Goal: Transaction & Acquisition: Purchase product/service

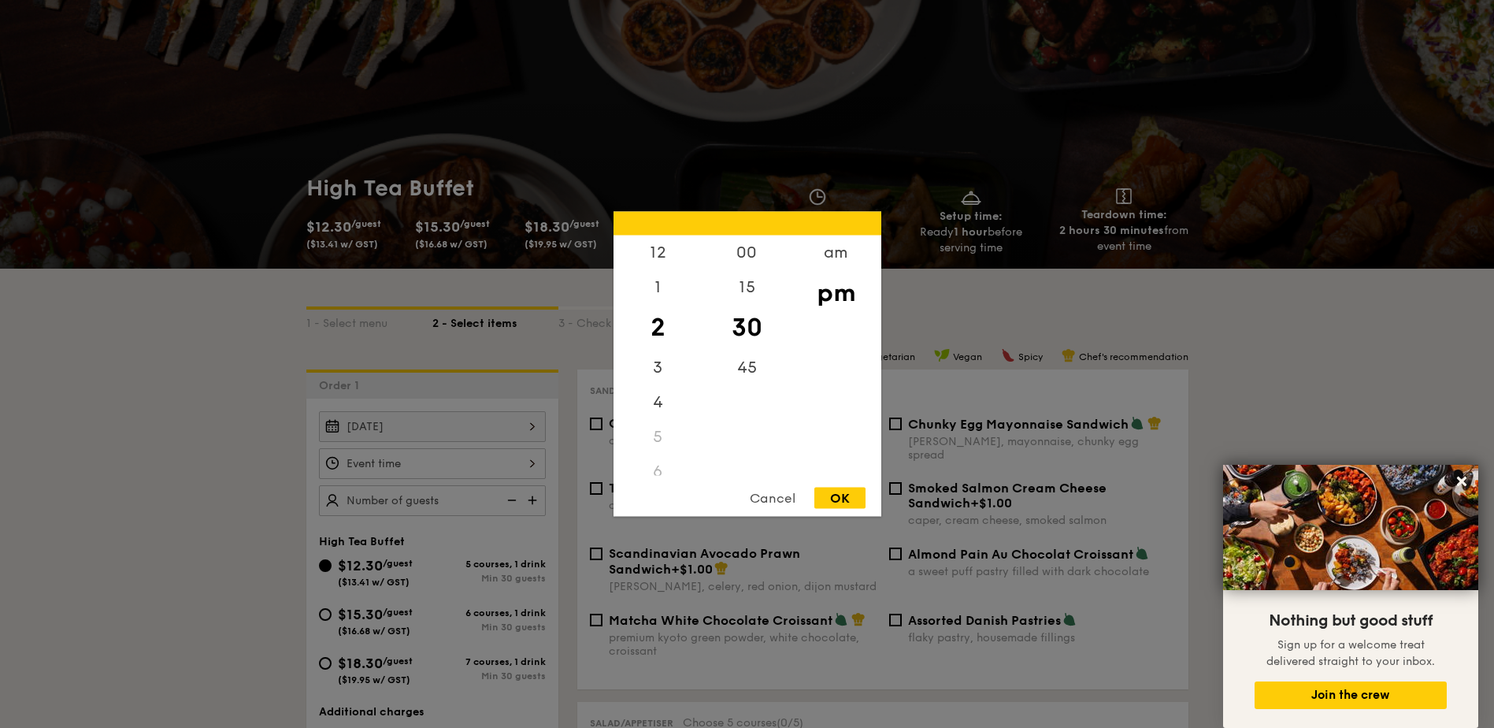
scroll to position [79, 0]
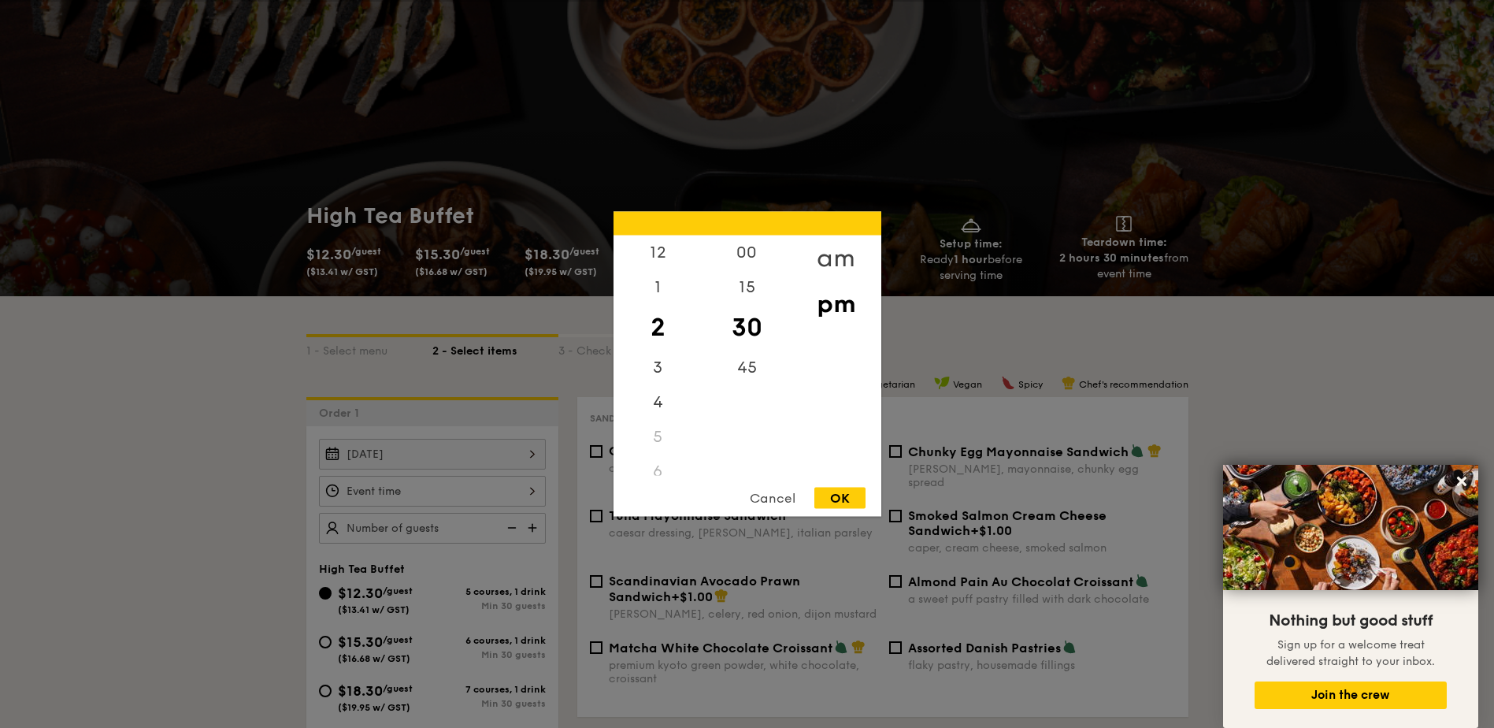
click at [834, 256] on div "am" at bounding box center [836, 258] width 89 height 46
click at [654, 395] on div "9" at bounding box center [658, 395] width 89 height 46
click at [838, 500] on div "OK" at bounding box center [839, 498] width 51 height 21
type input "9:30AM"
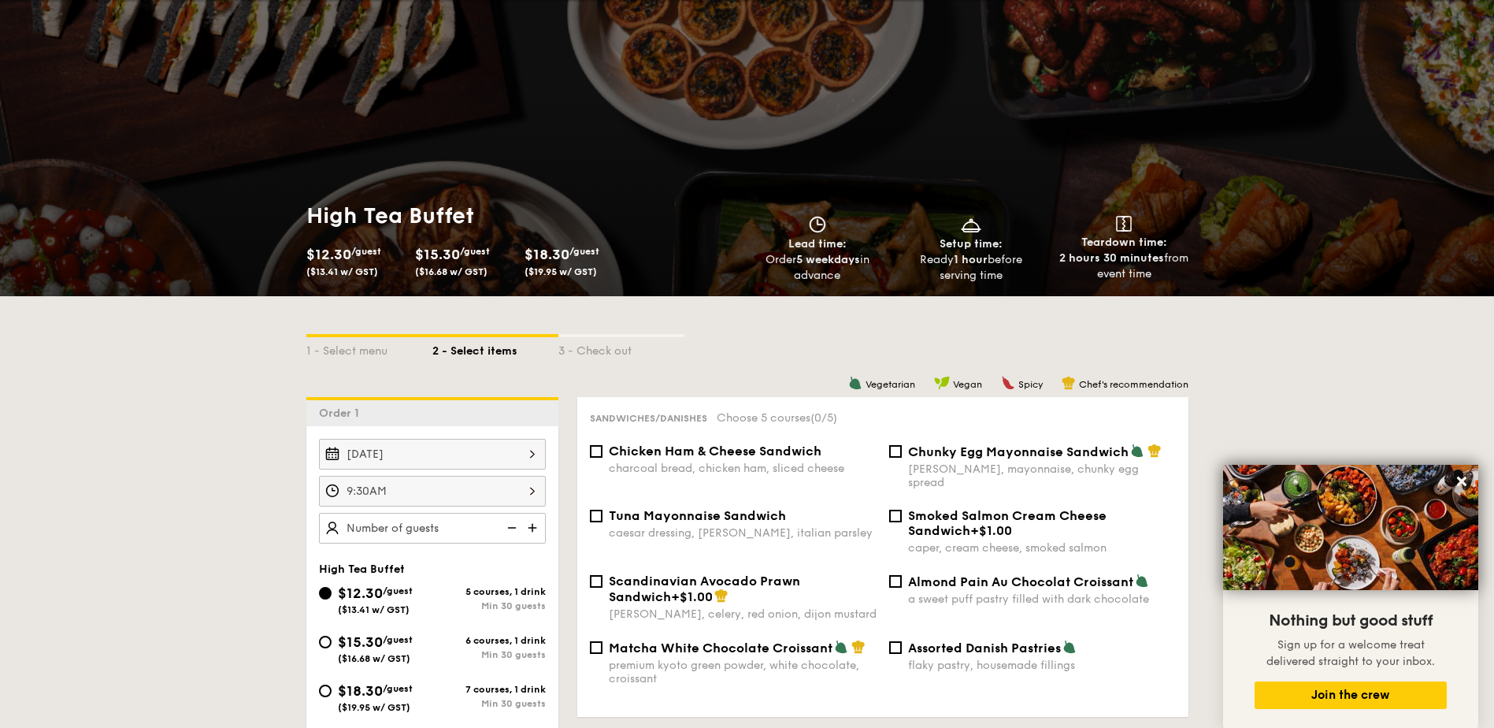
click at [530, 528] on img at bounding box center [534, 528] width 24 height 30
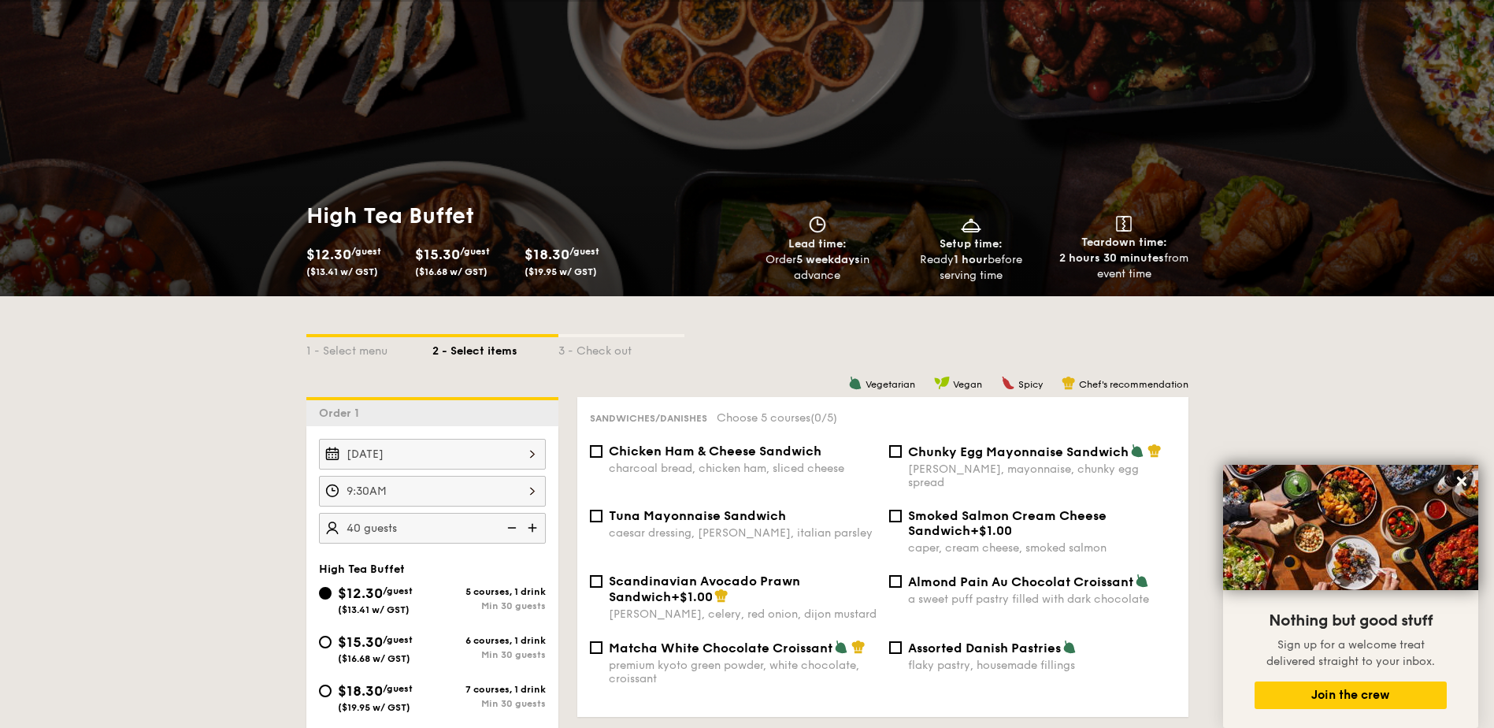
click at [530, 528] on img at bounding box center [534, 528] width 24 height 30
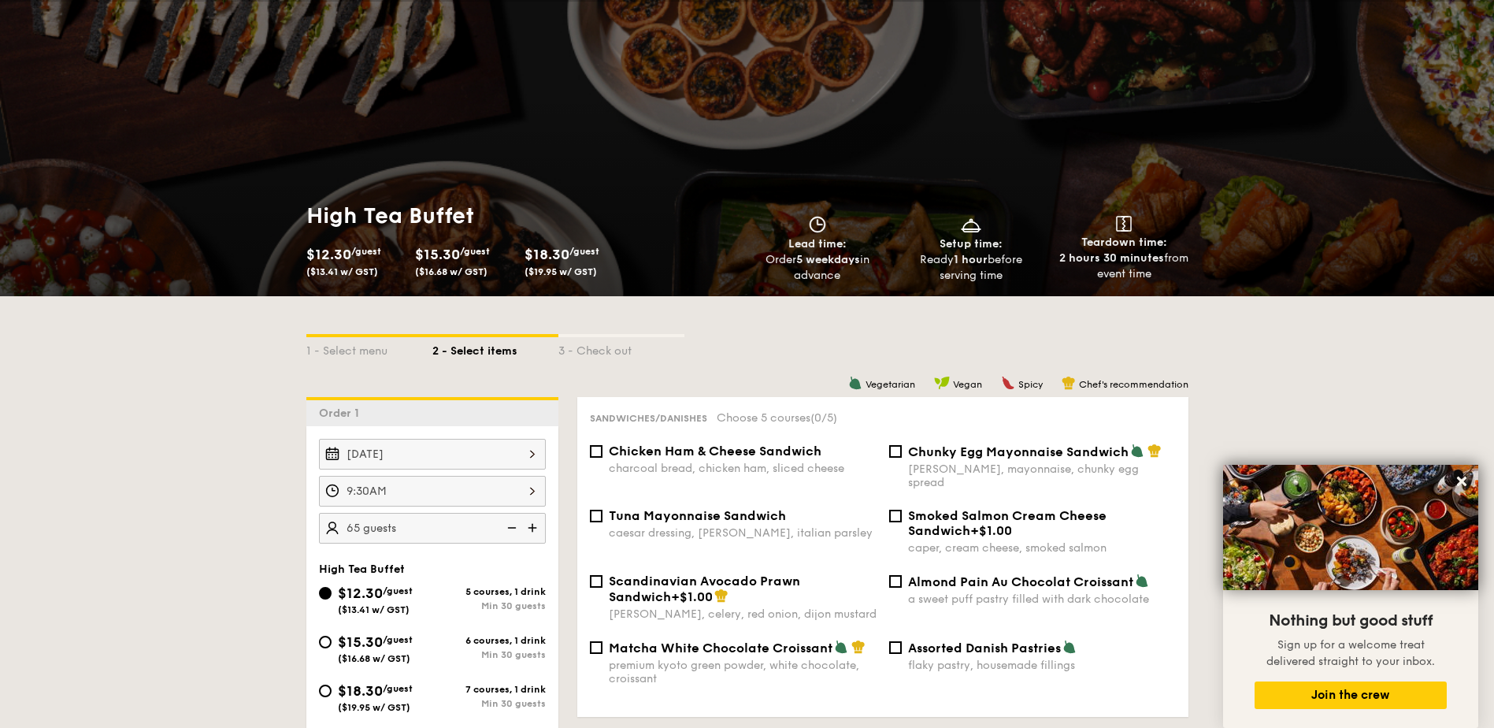
click at [530, 528] on img at bounding box center [534, 528] width 24 height 30
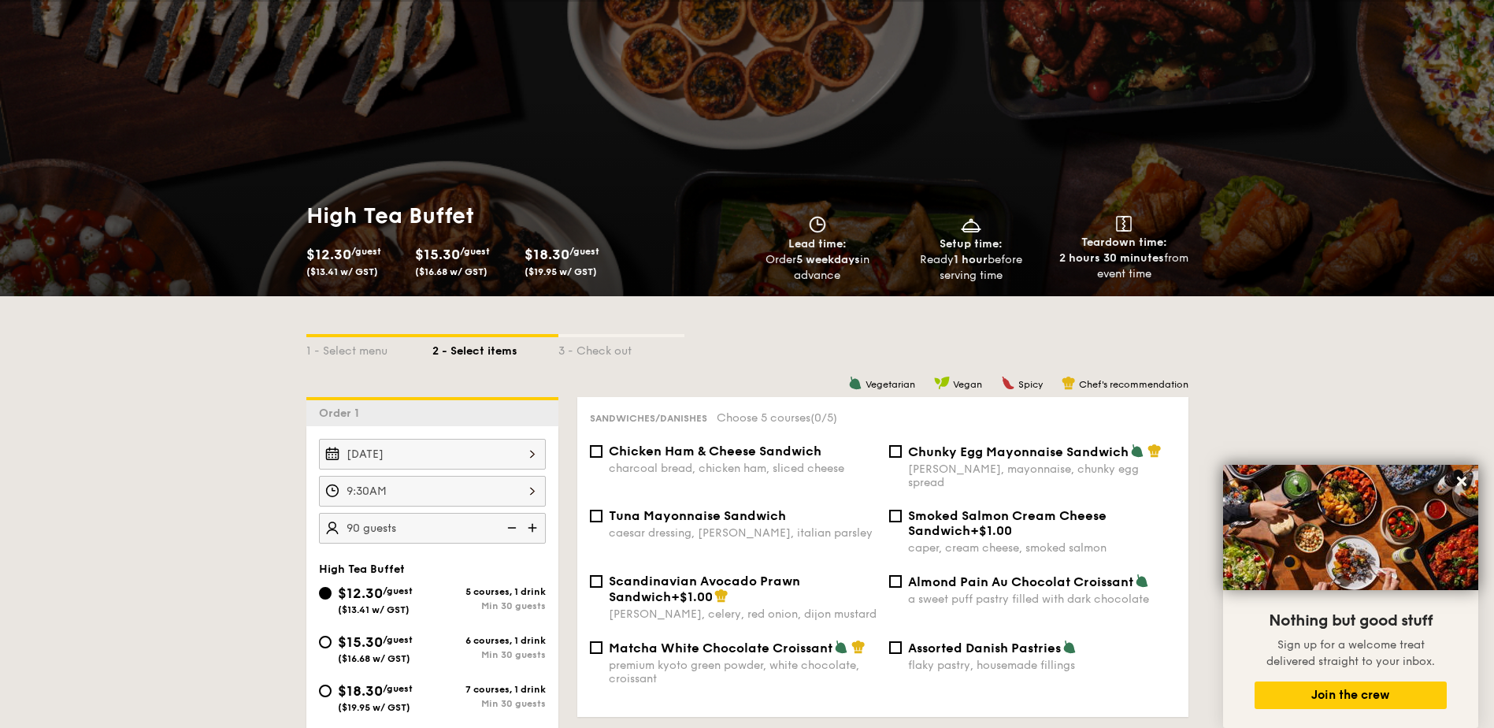
click at [530, 528] on img at bounding box center [534, 528] width 24 height 30
type input "100 guests"
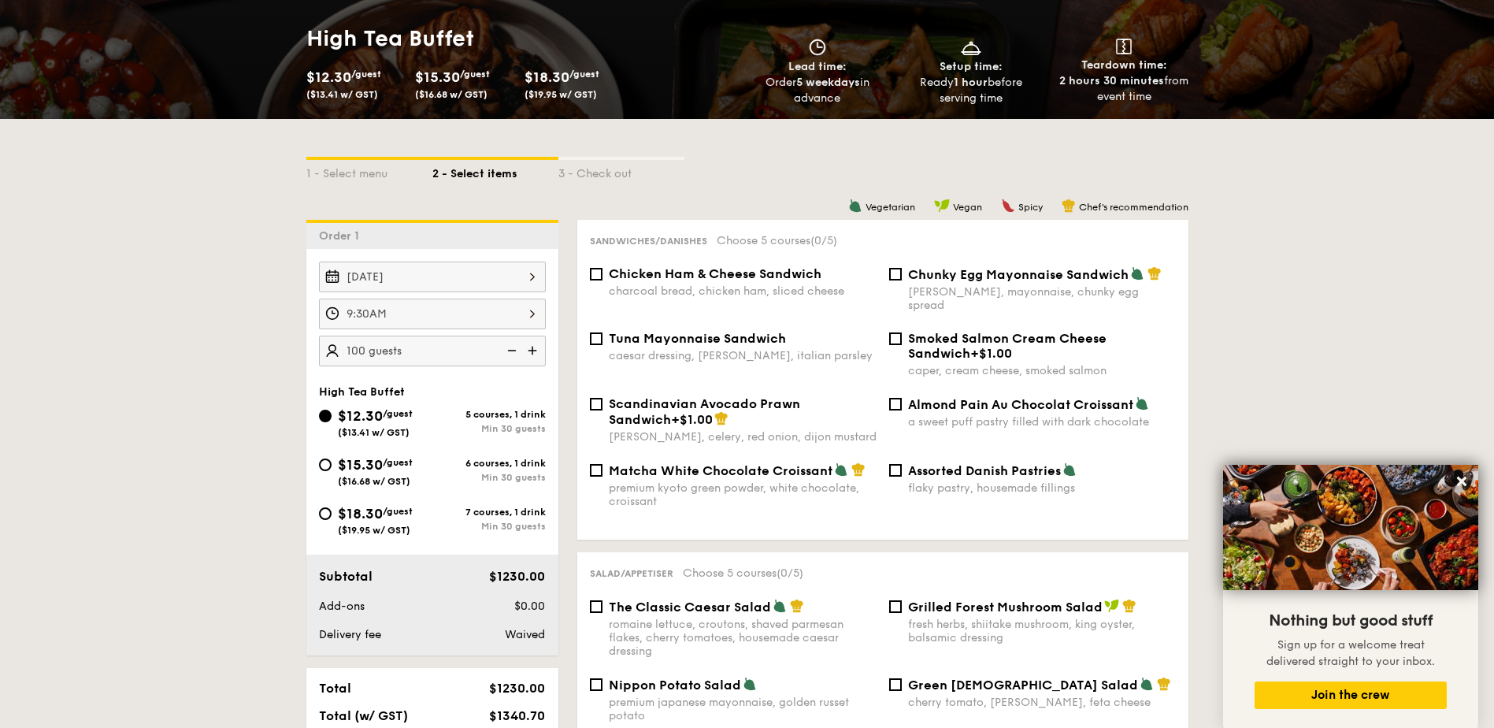
scroll to position [315, 0]
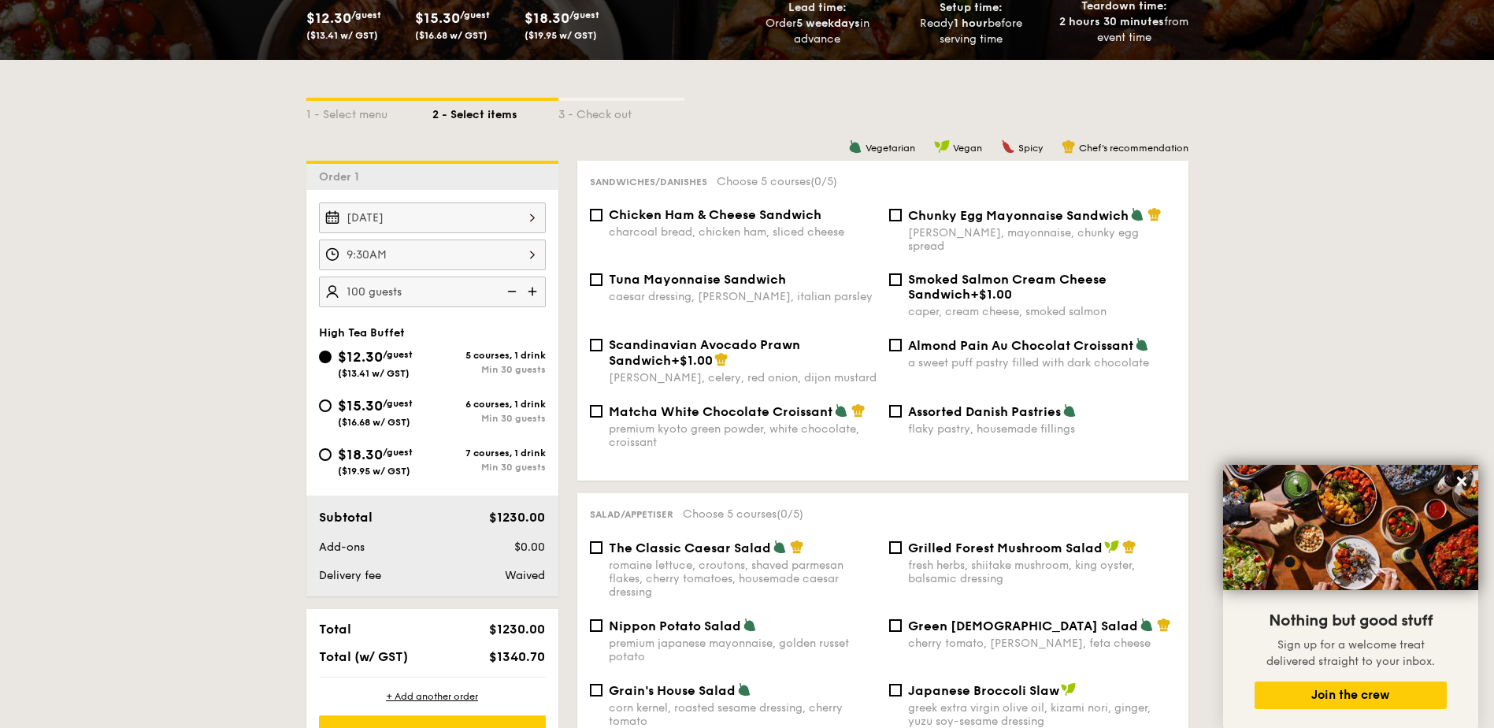
click at [599, 223] on div "Chicken Ham & Cheese Sandwich charcoal bread, chicken ham, sliced cheese" at bounding box center [733, 223] width 299 height 32
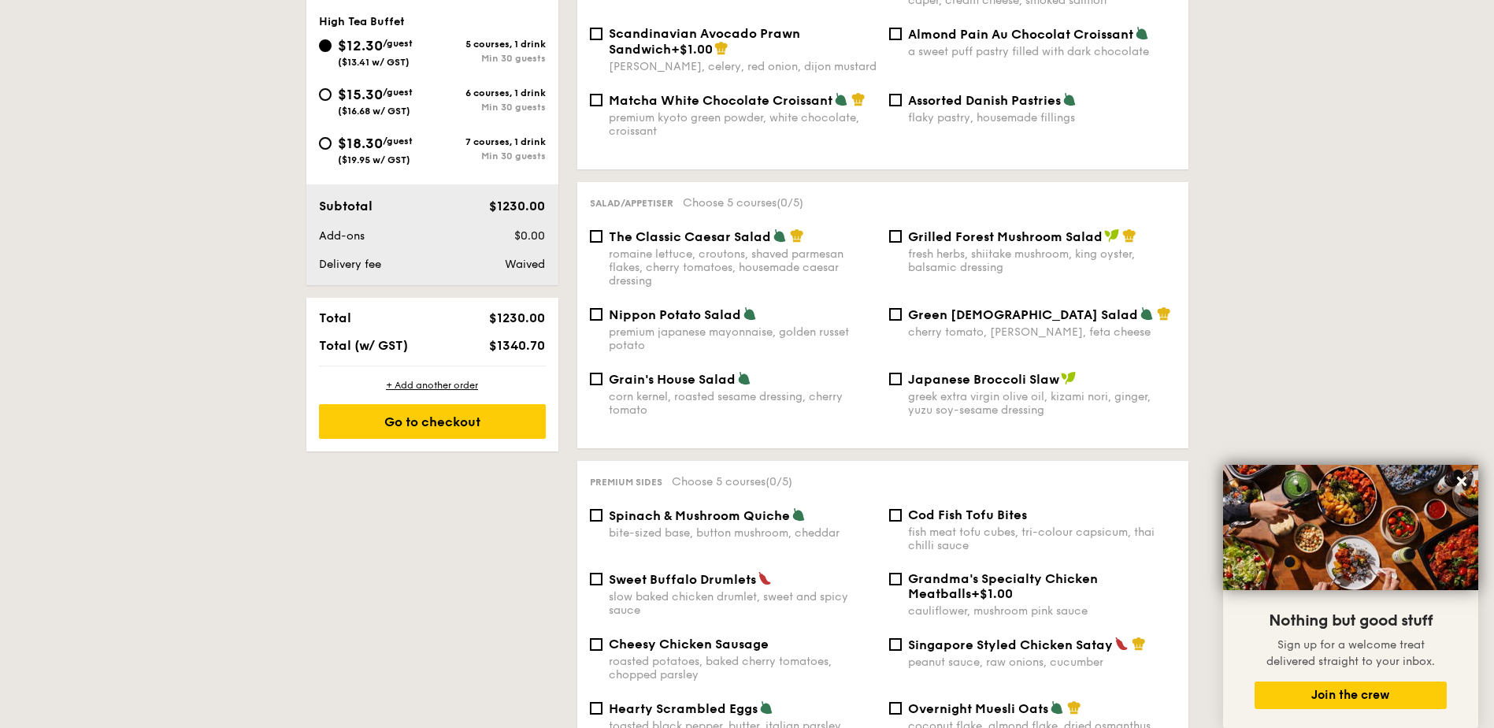
scroll to position [630, 0]
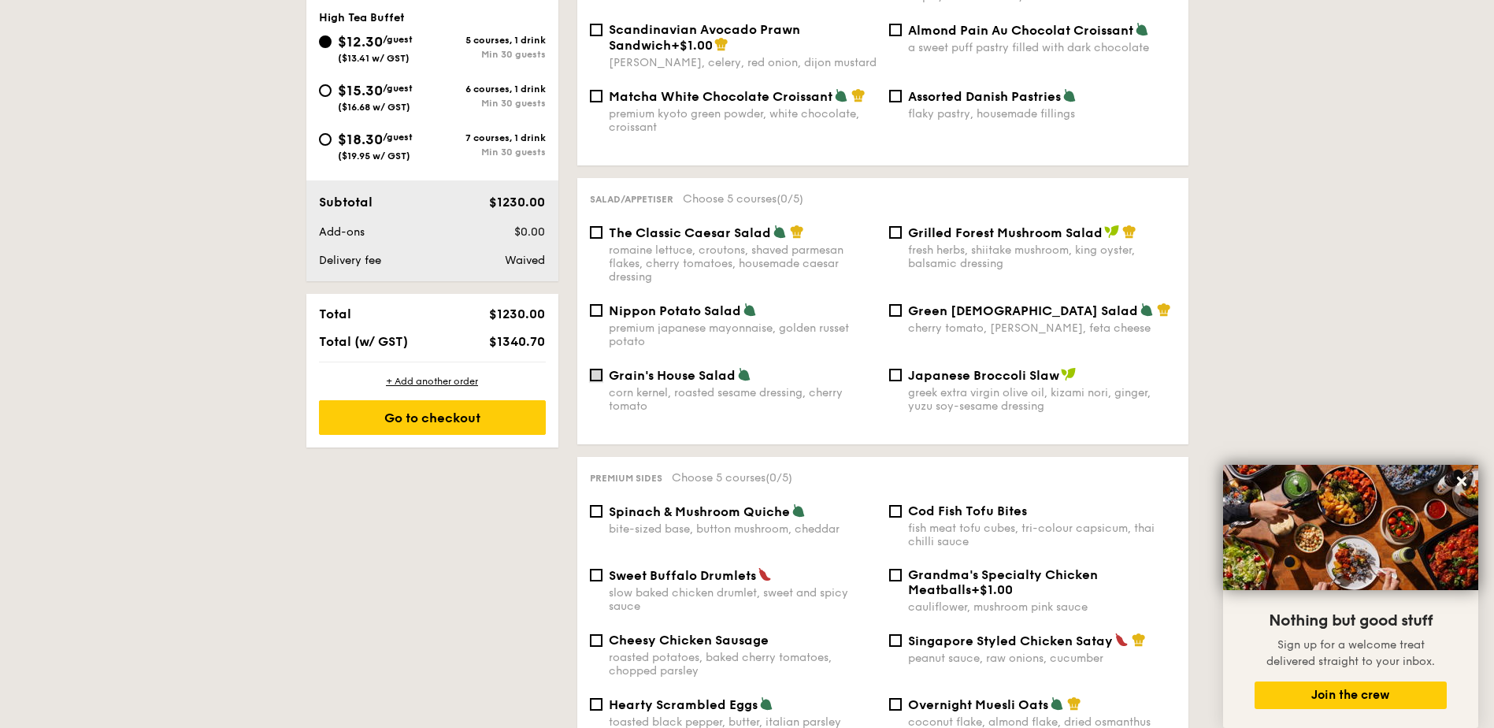
click at [594, 369] on input "Grain's House Salad corn kernel, roasted sesame dressing, cherry tomato" at bounding box center [596, 375] width 13 height 13
checkbox input "true"
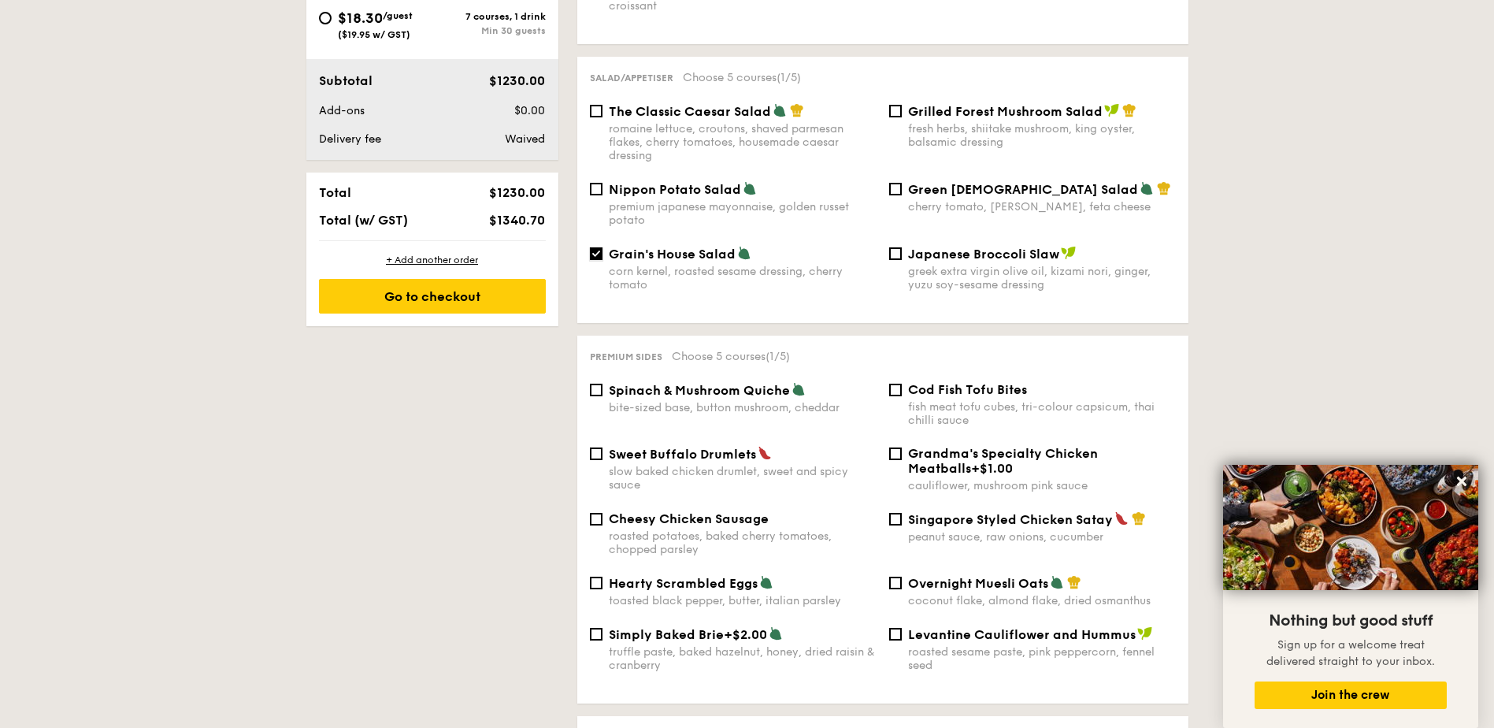
scroll to position [788, 0]
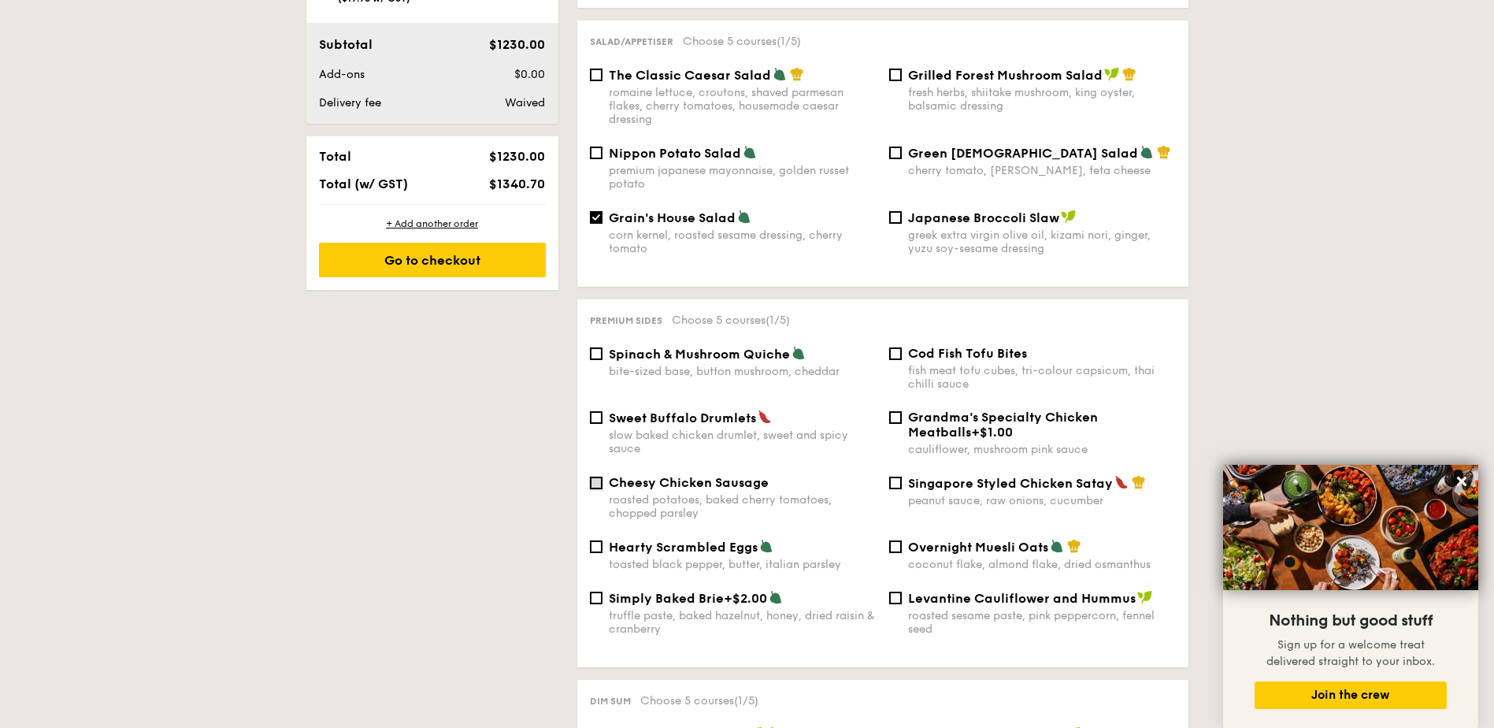
click at [596, 476] on input "Cheesy Chicken Sausage roasted potatoes, baked cherry tomatoes, chopped parsley" at bounding box center [596, 482] width 13 height 13
checkbox input "true"
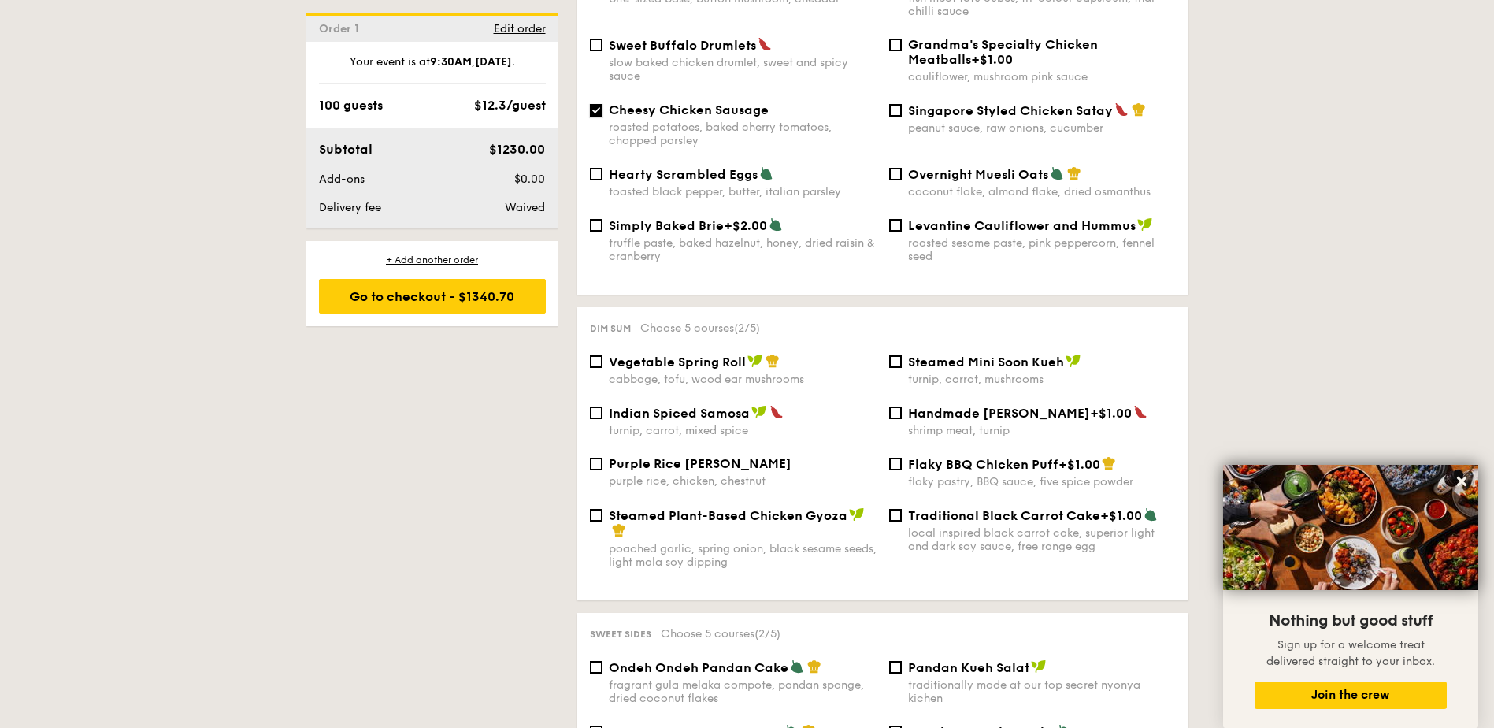
scroll to position [1181, 0]
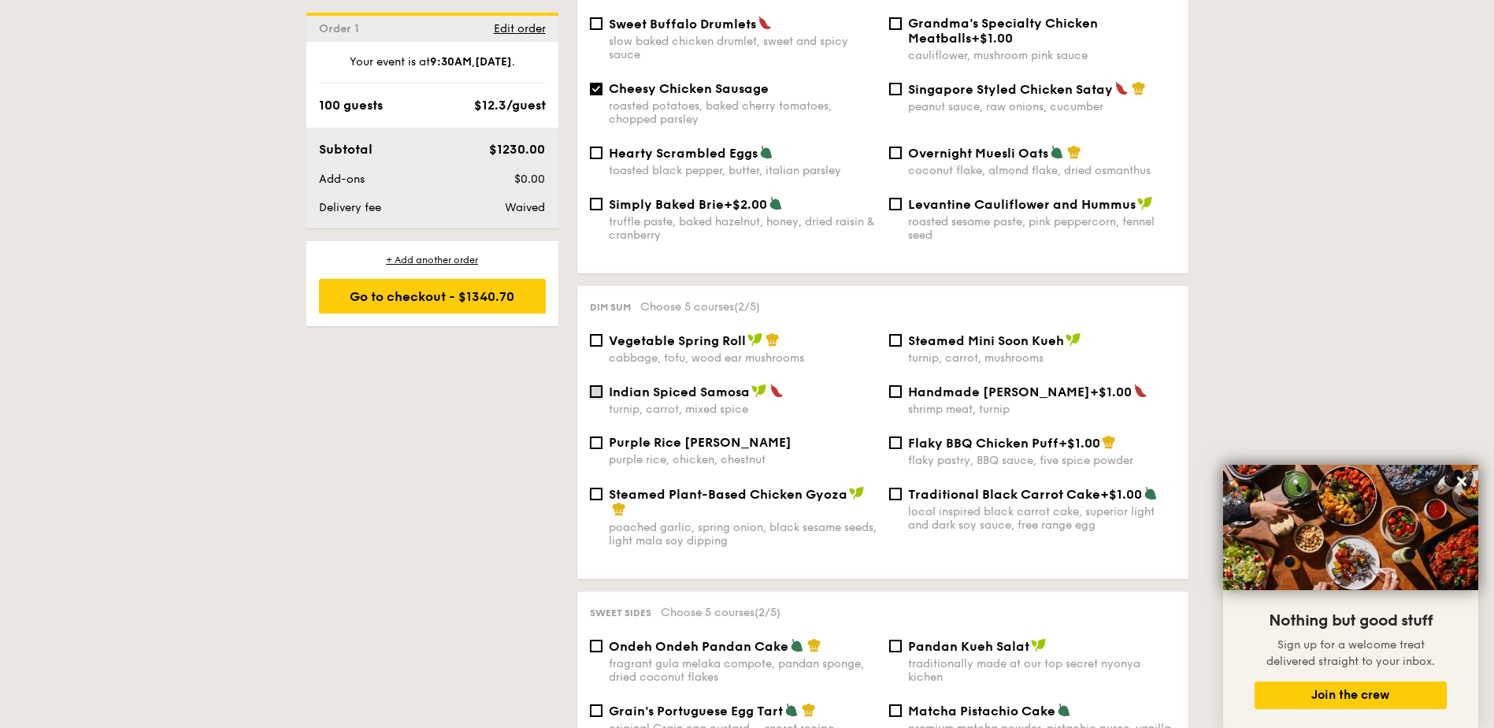
click at [595, 385] on input "Indian Spiced Samosa turnip, carrot, mixed spice" at bounding box center [596, 391] width 13 height 13
checkbox input "true"
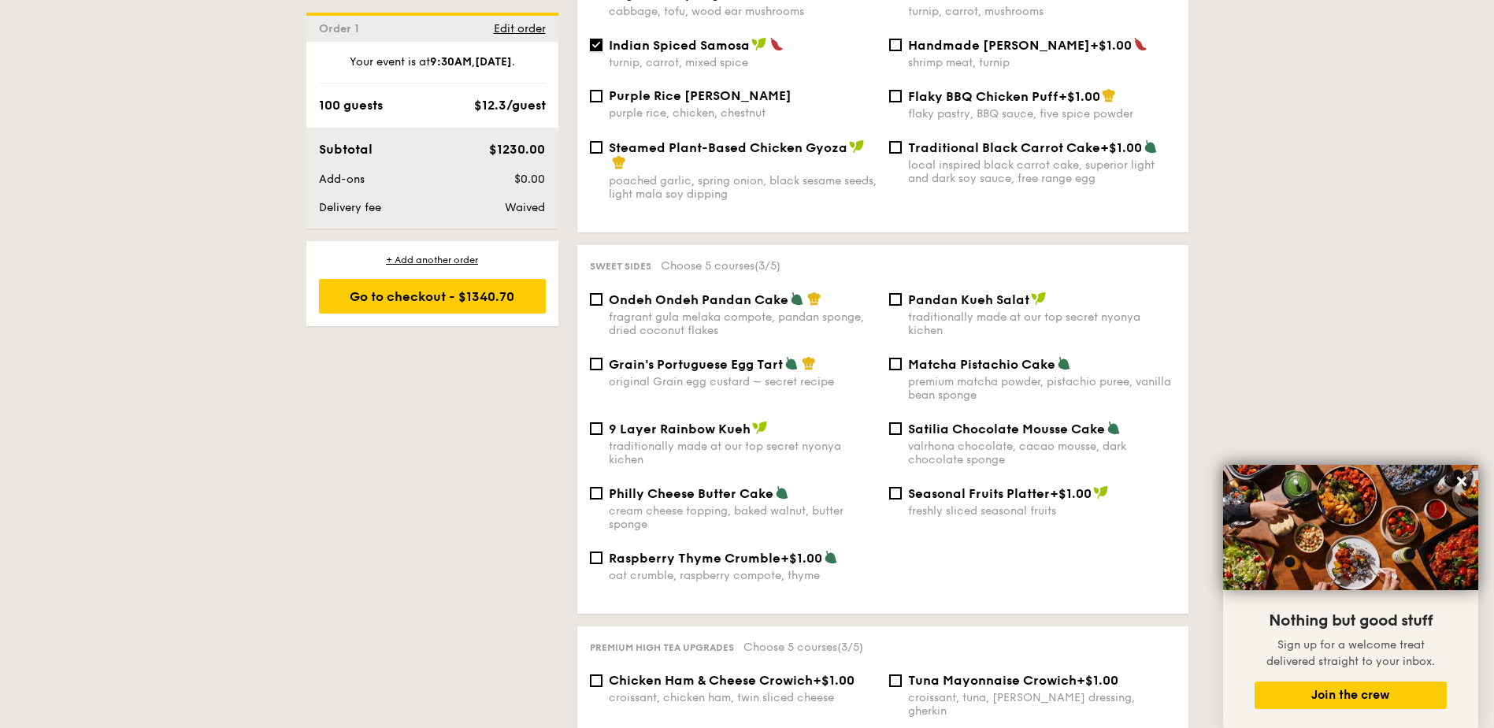
scroll to position [1575, 0]
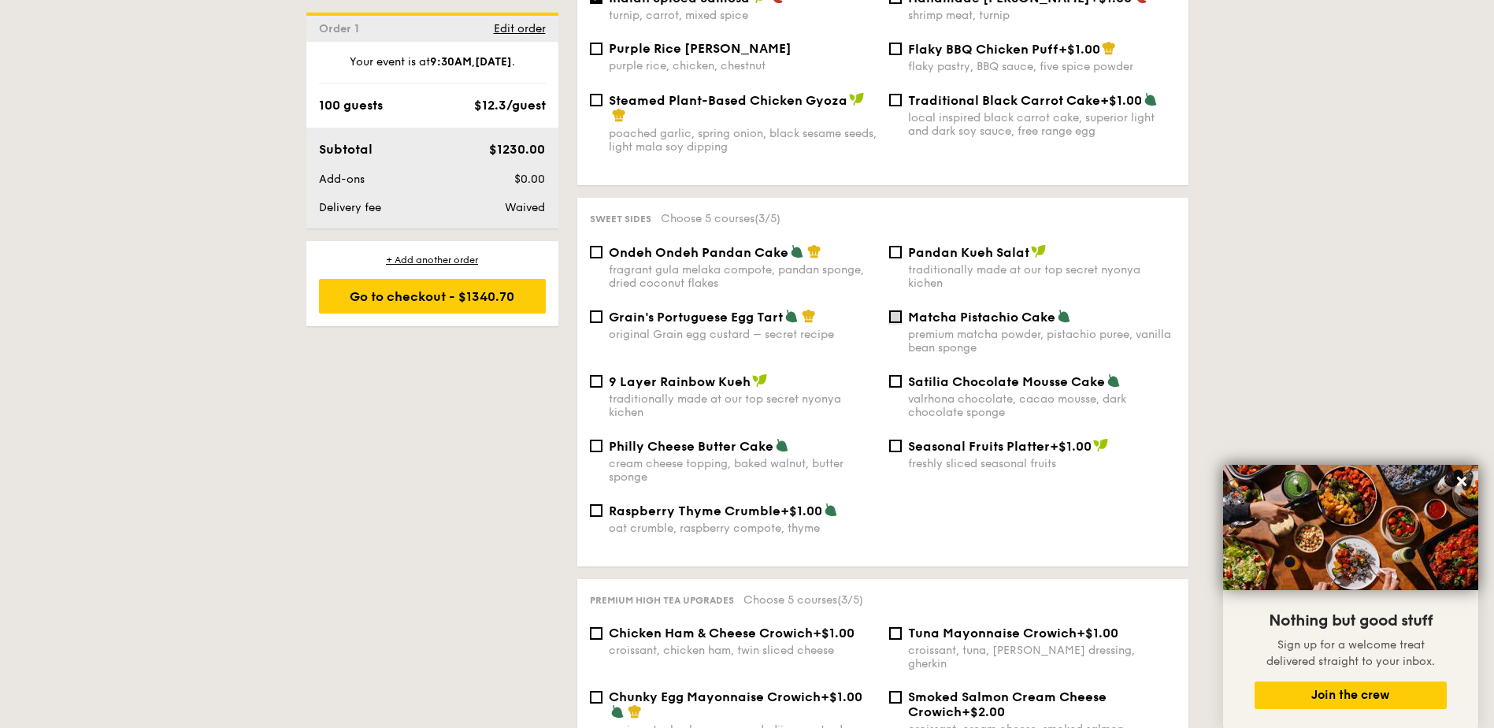
click at [896, 310] on input "Matcha Pistachio Cake premium matcha powder, pistachio puree, vanilla bean spon…" at bounding box center [895, 316] width 13 height 13
checkbox input "true"
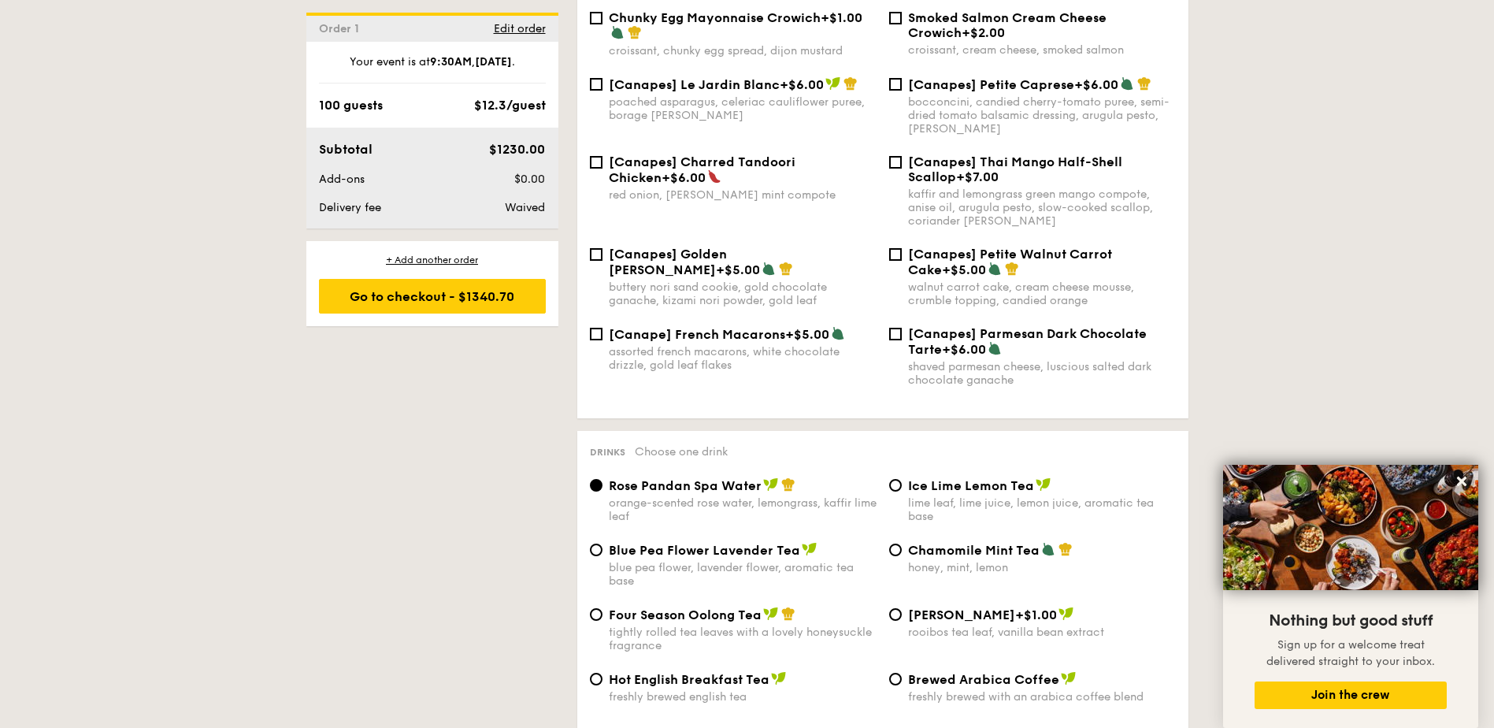
scroll to position [2284, 0]
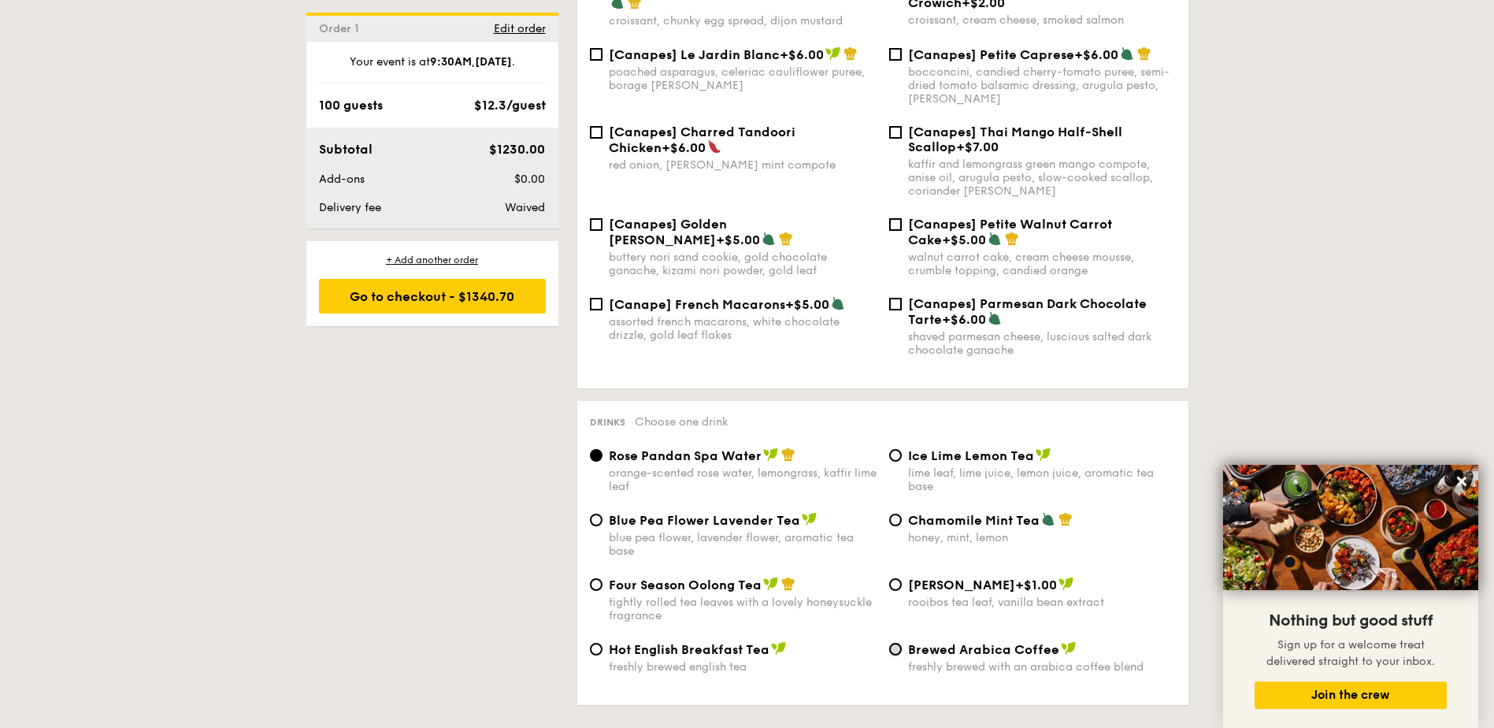
click at [900, 643] on input "Brewed Arabica Coffee freshly brewed with an arabica coffee blend" at bounding box center [895, 649] width 13 height 13
radio input "true"
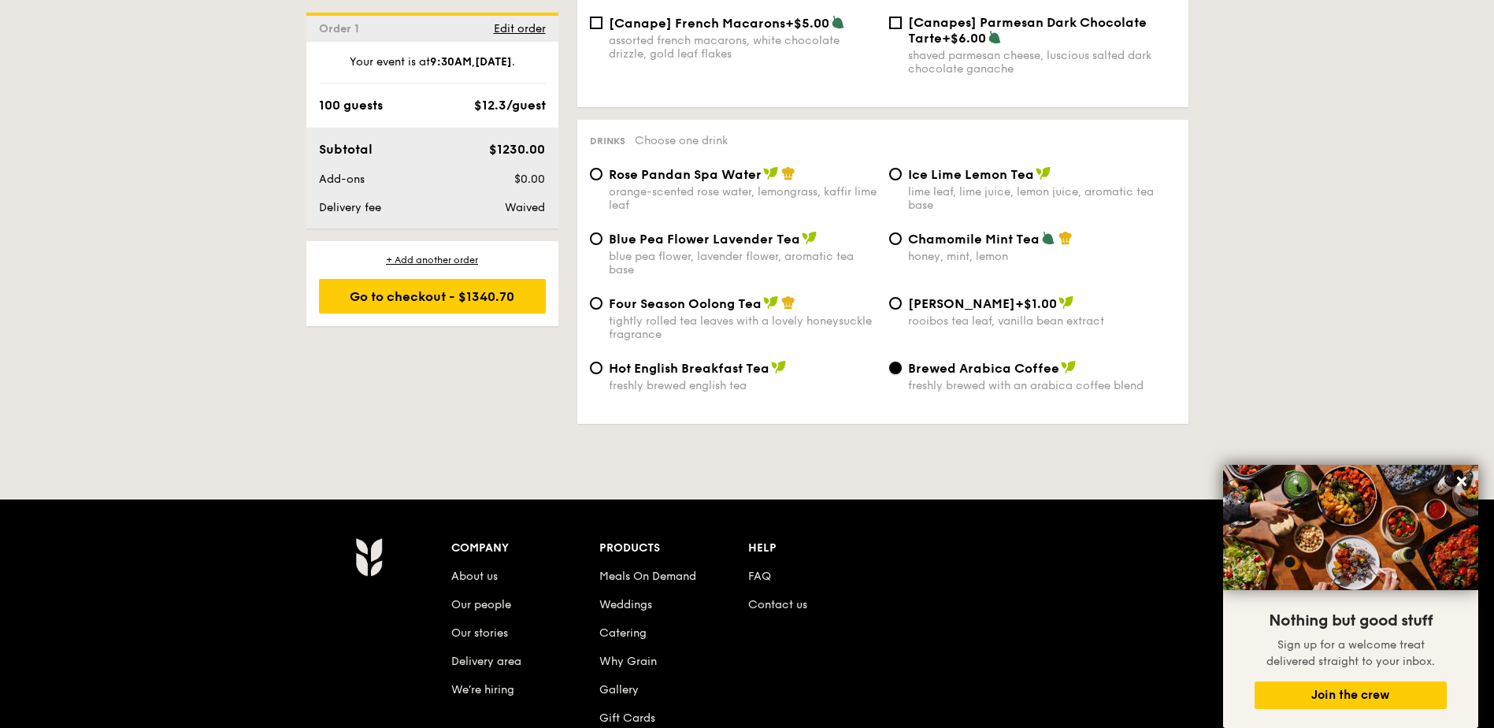
scroll to position [2599, 0]
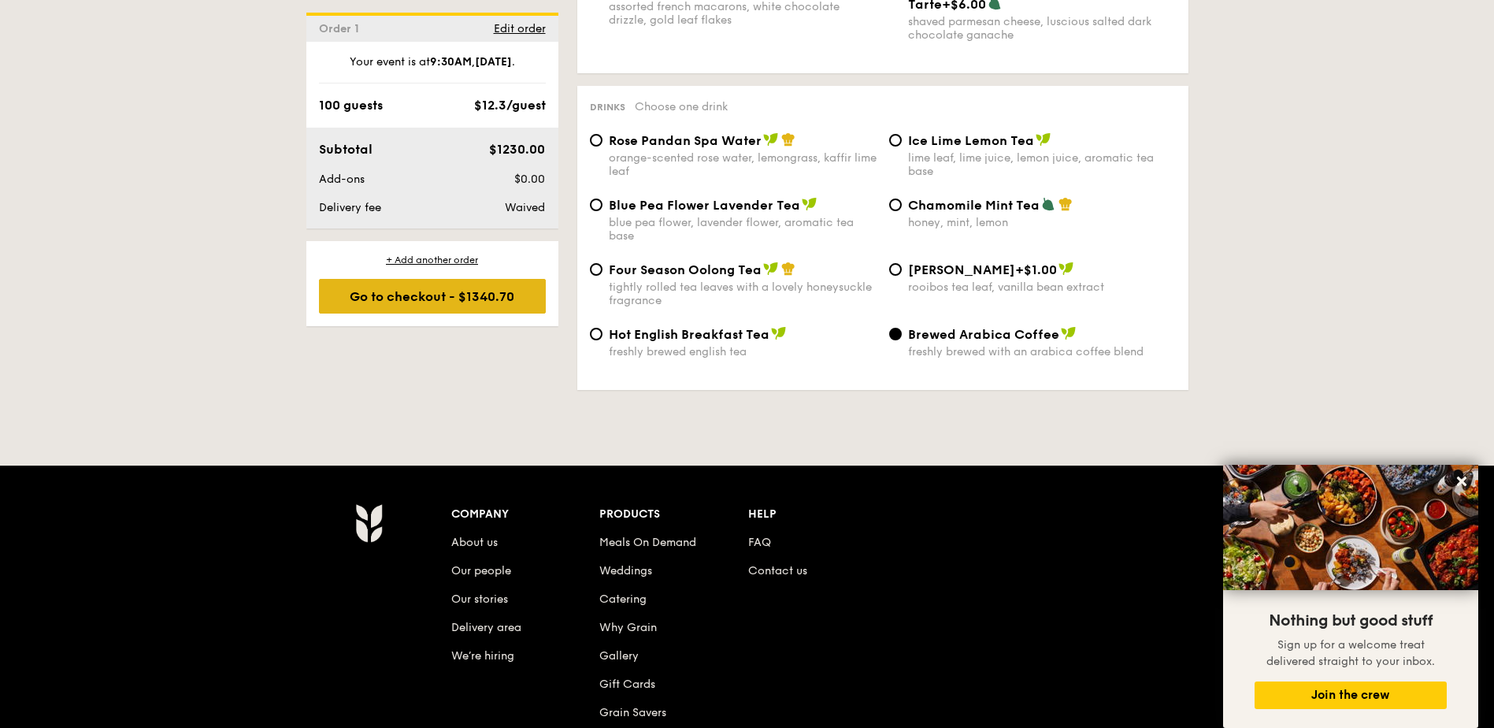
click at [457, 302] on div "Go to checkout - $1340.70" at bounding box center [432, 296] width 227 height 35
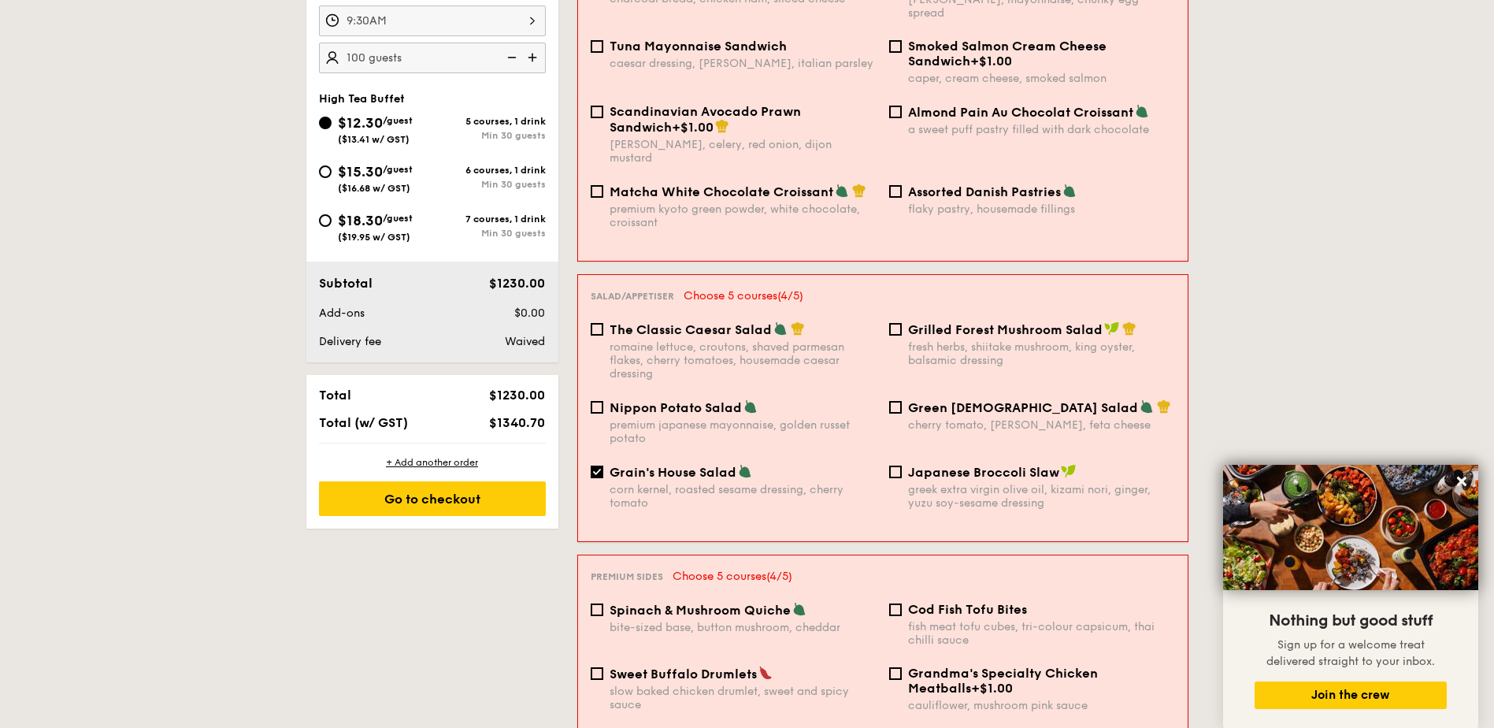
scroll to position [452, 0]
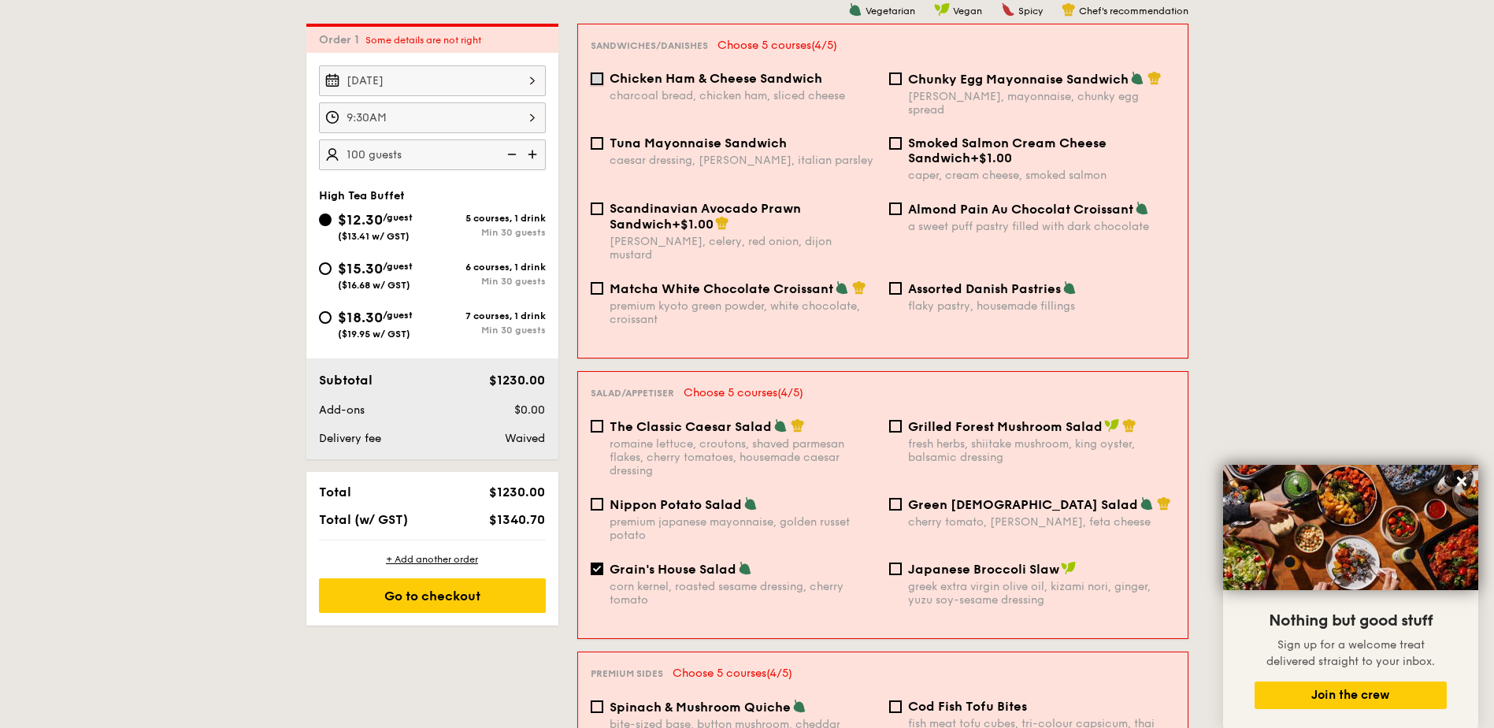
click at [595, 76] on input "Chicken Ham & Cheese Sandwich charcoal bread, chicken ham, sliced cheese" at bounding box center [597, 78] width 13 height 13
checkbox input "true"
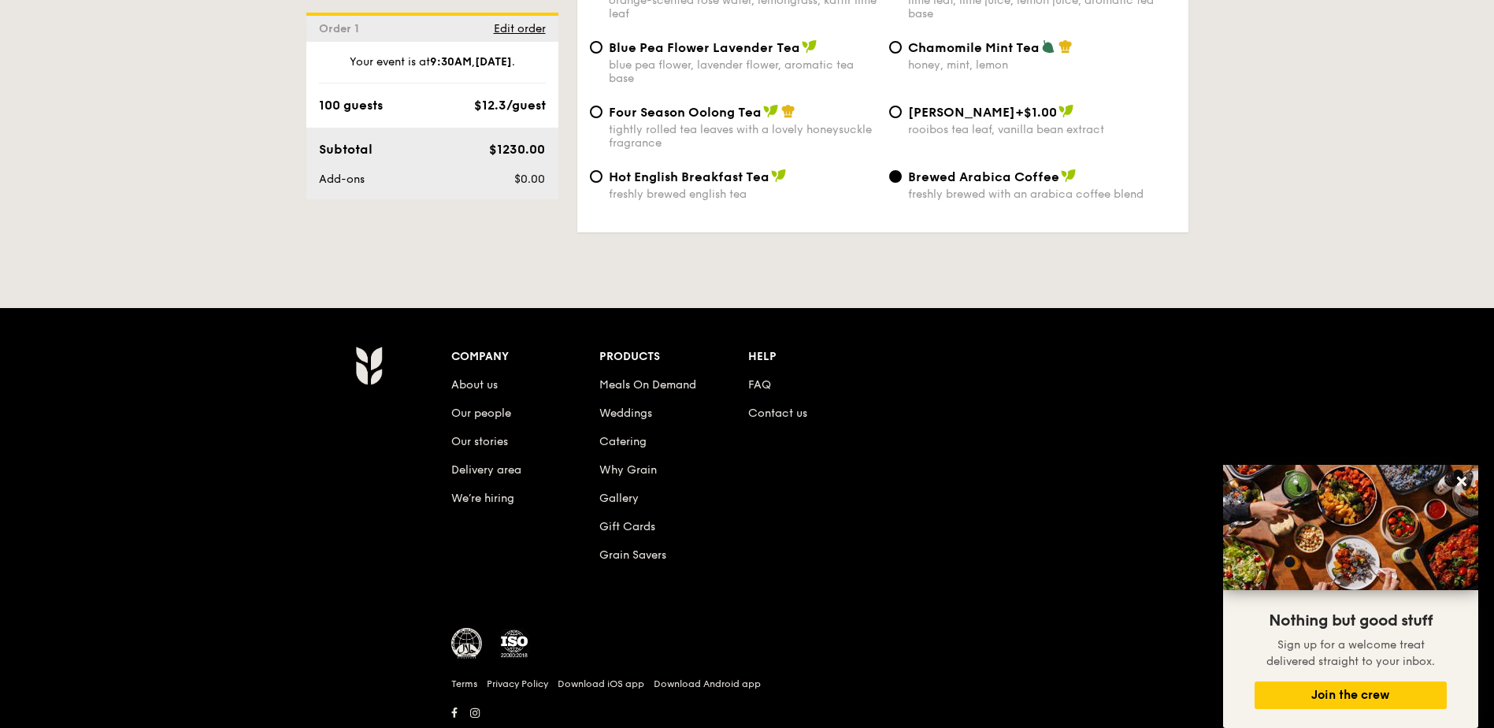
scroll to position [2541, 0]
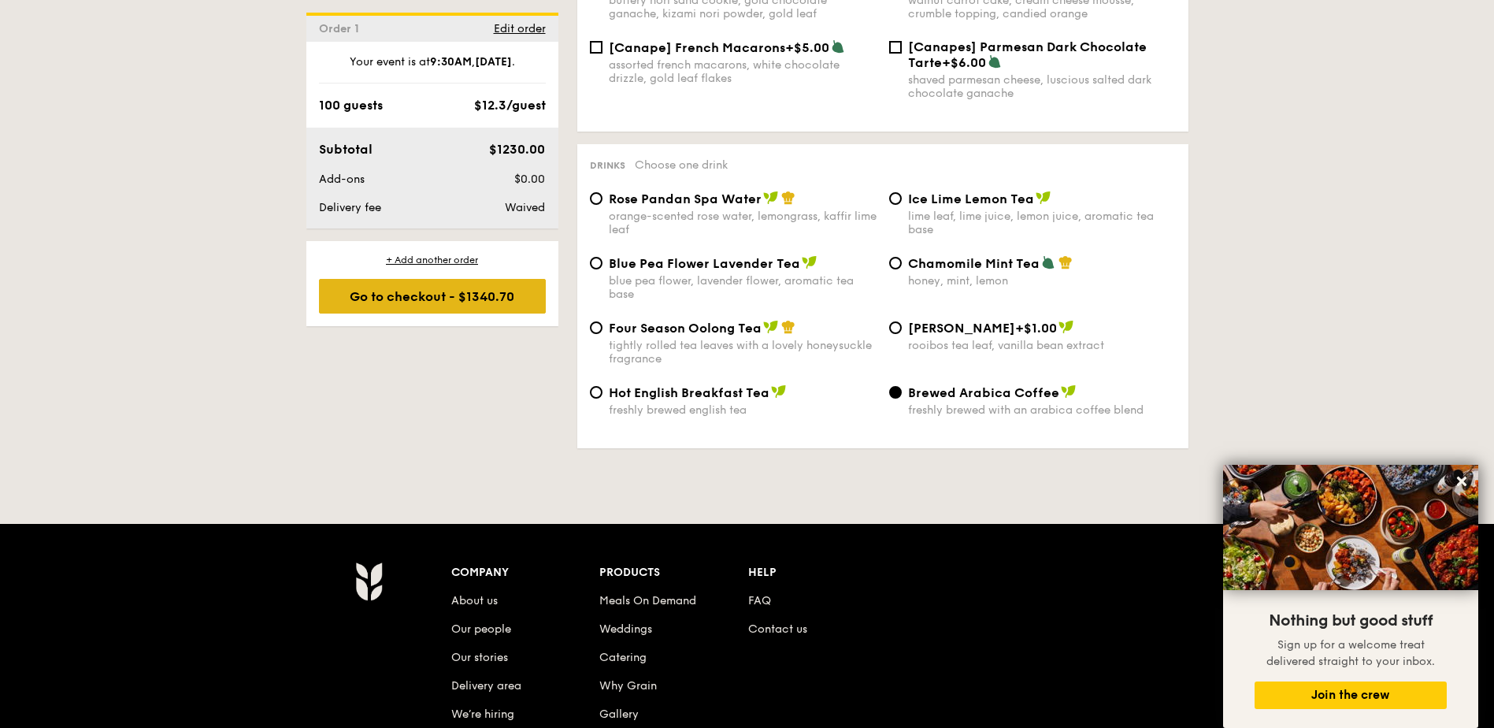
click at [480, 296] on div "Go to checkout - $1340.70" at bounding box center [432, 296] width 227 height 35
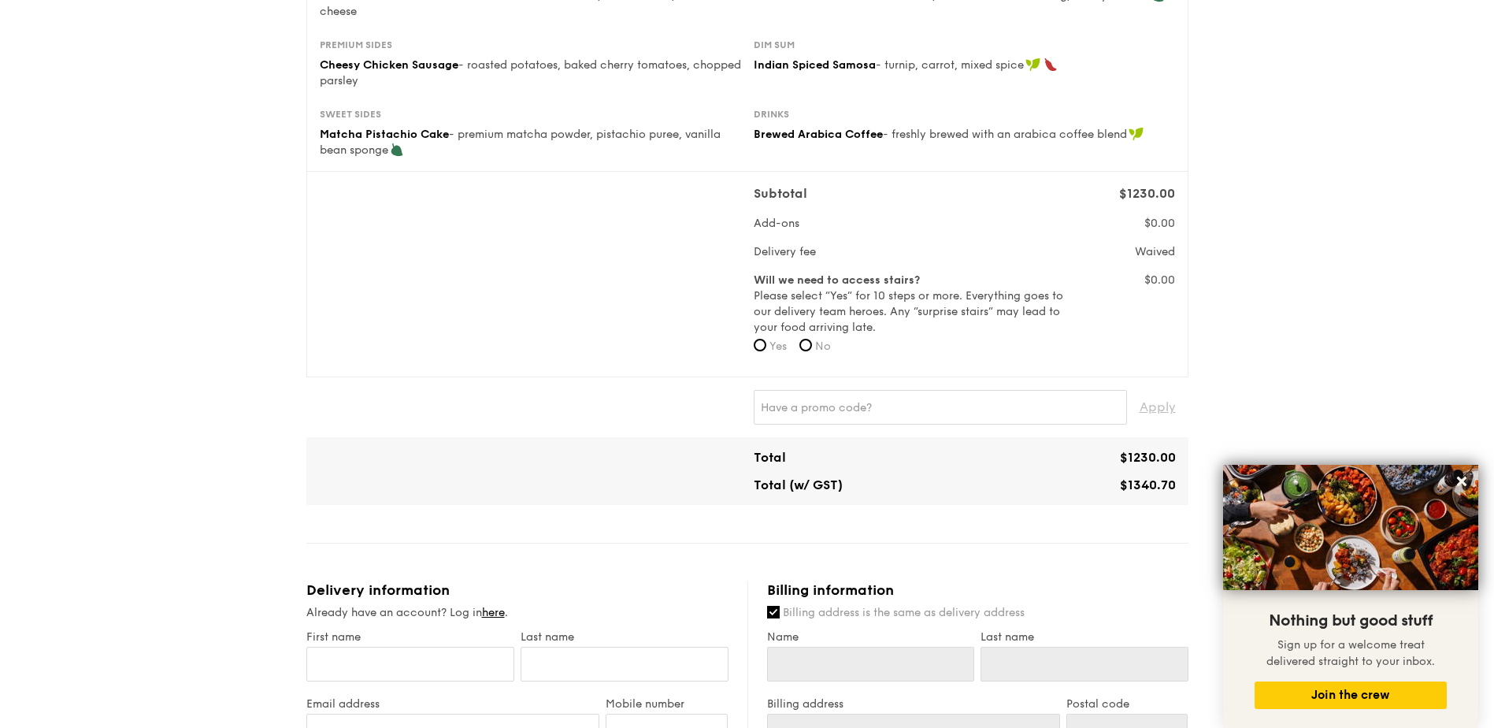
scroll to position [315, 0]
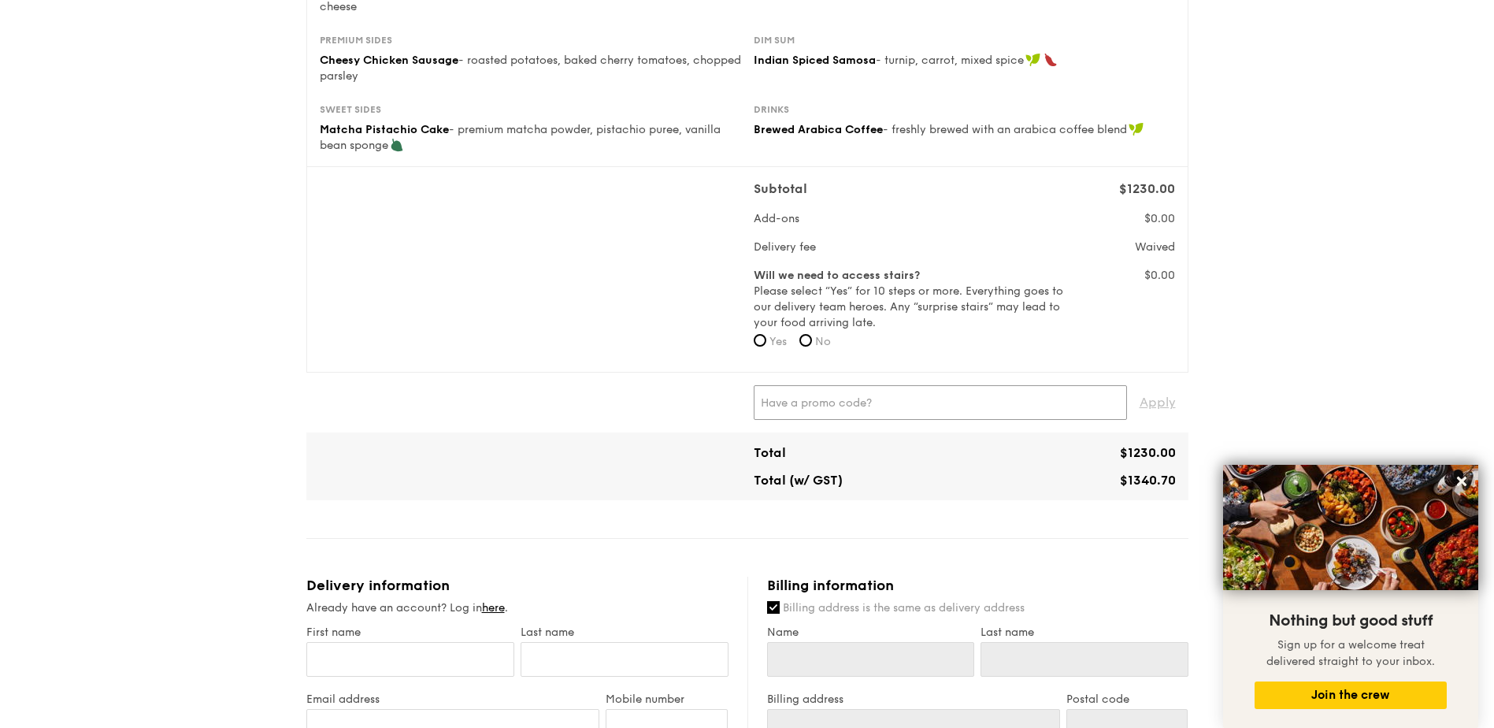
click at [854, 406] on input "text" at bounding box center [940, 402] width 373 height 35
type input "Pls indicate clearly the veg and non veg ones."
click at [804, 342] on input "No" at bounding box center [805, 340] width 13 height 13
radio input "true"
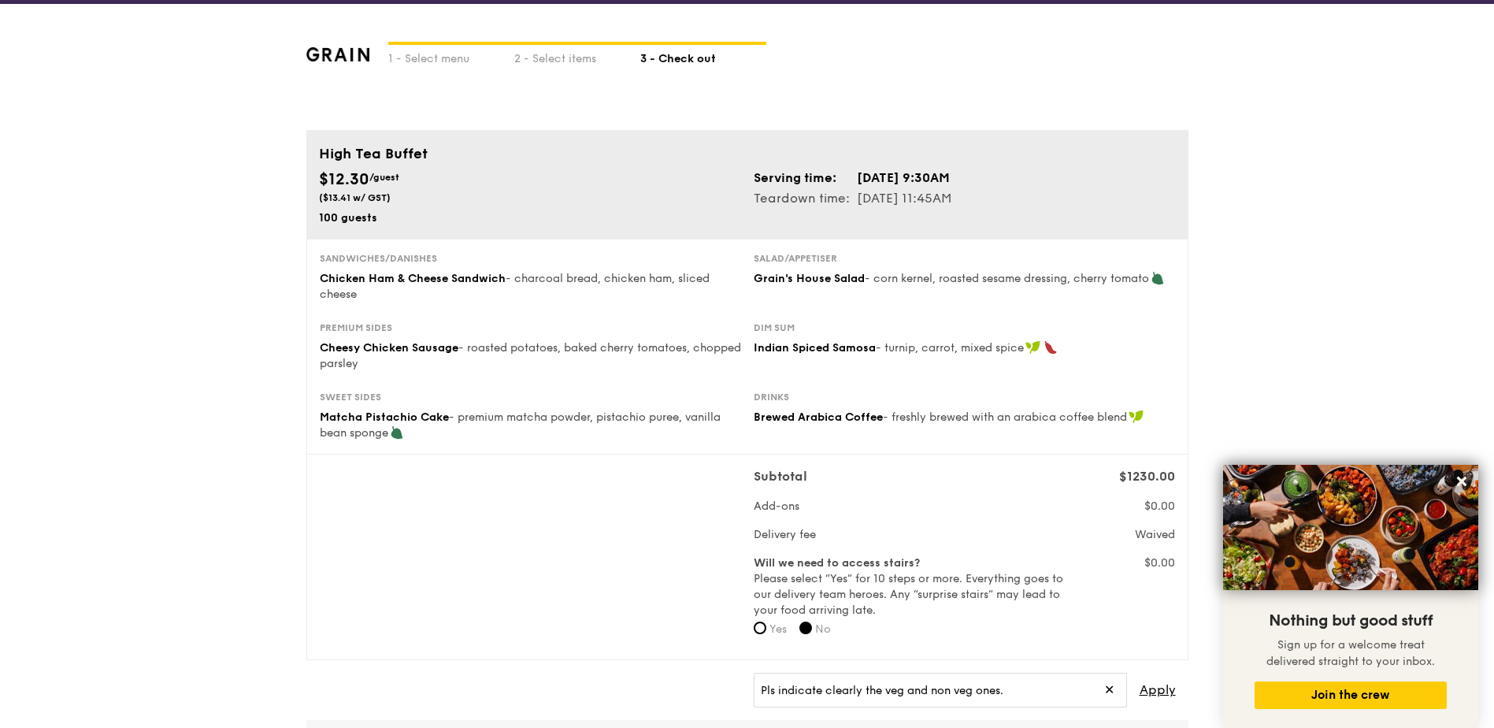
scroll to position [0, 0]
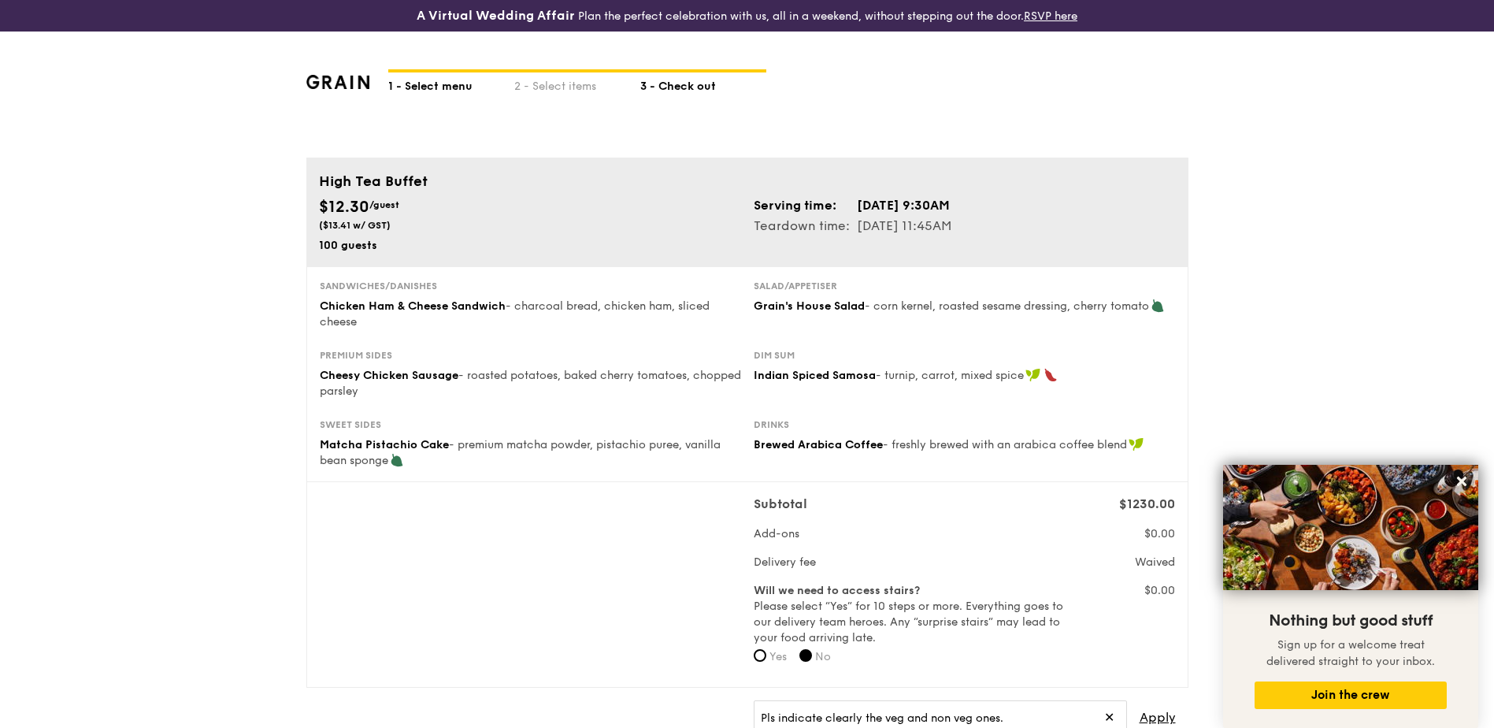
click at [432, 73] on div "1 - Select menu" at bounding box center [451, 83] width 126 height 22
select select
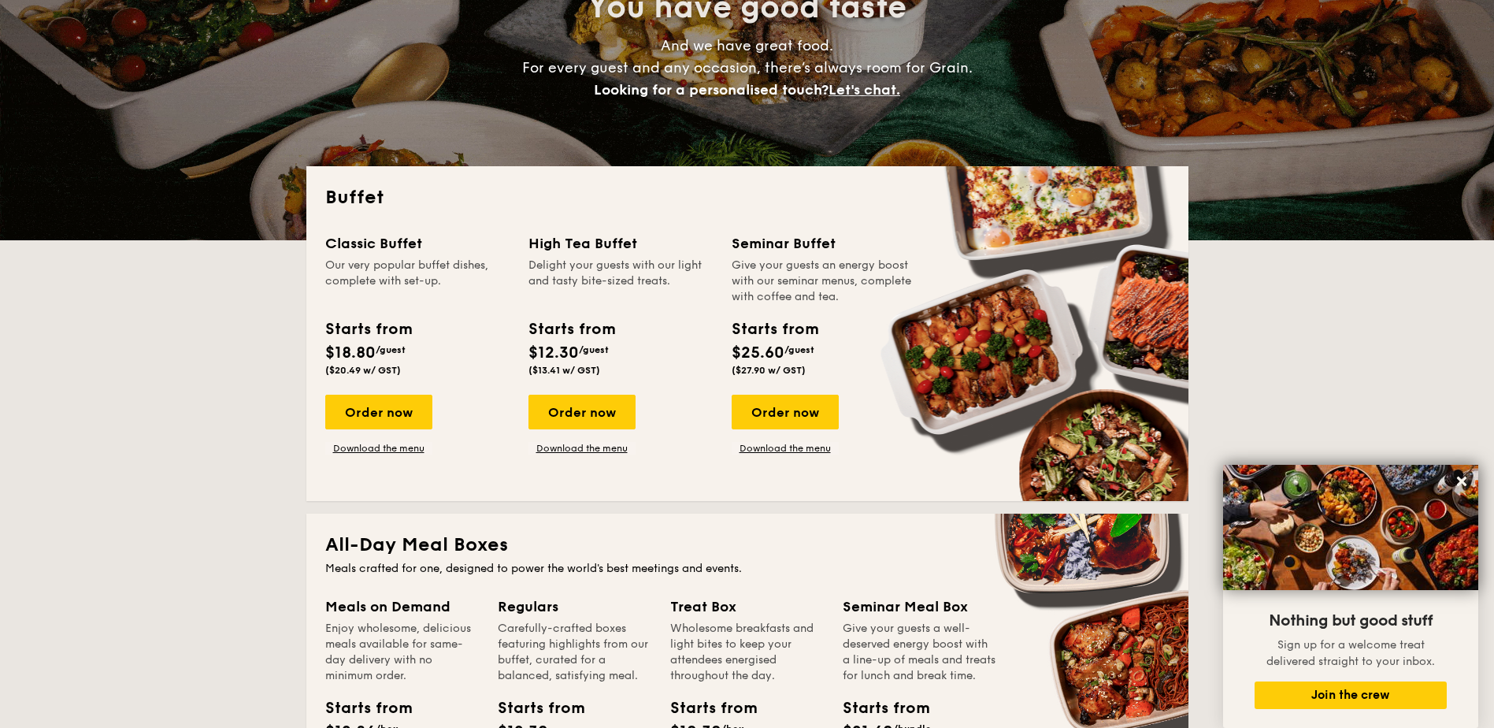
scroll to position [236, 0]
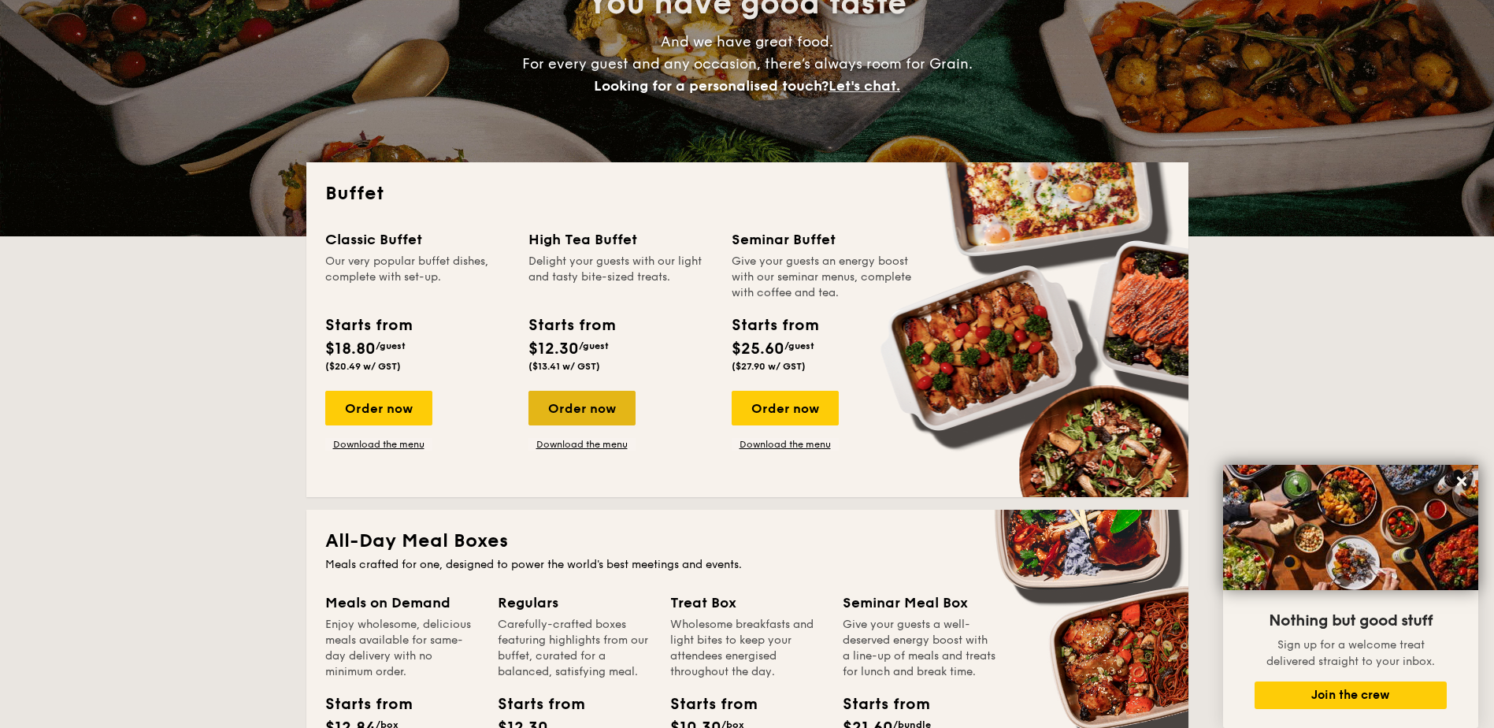
click at [584, 411] on div "Order now" at bounding box center [581, 408] width 107 height 35
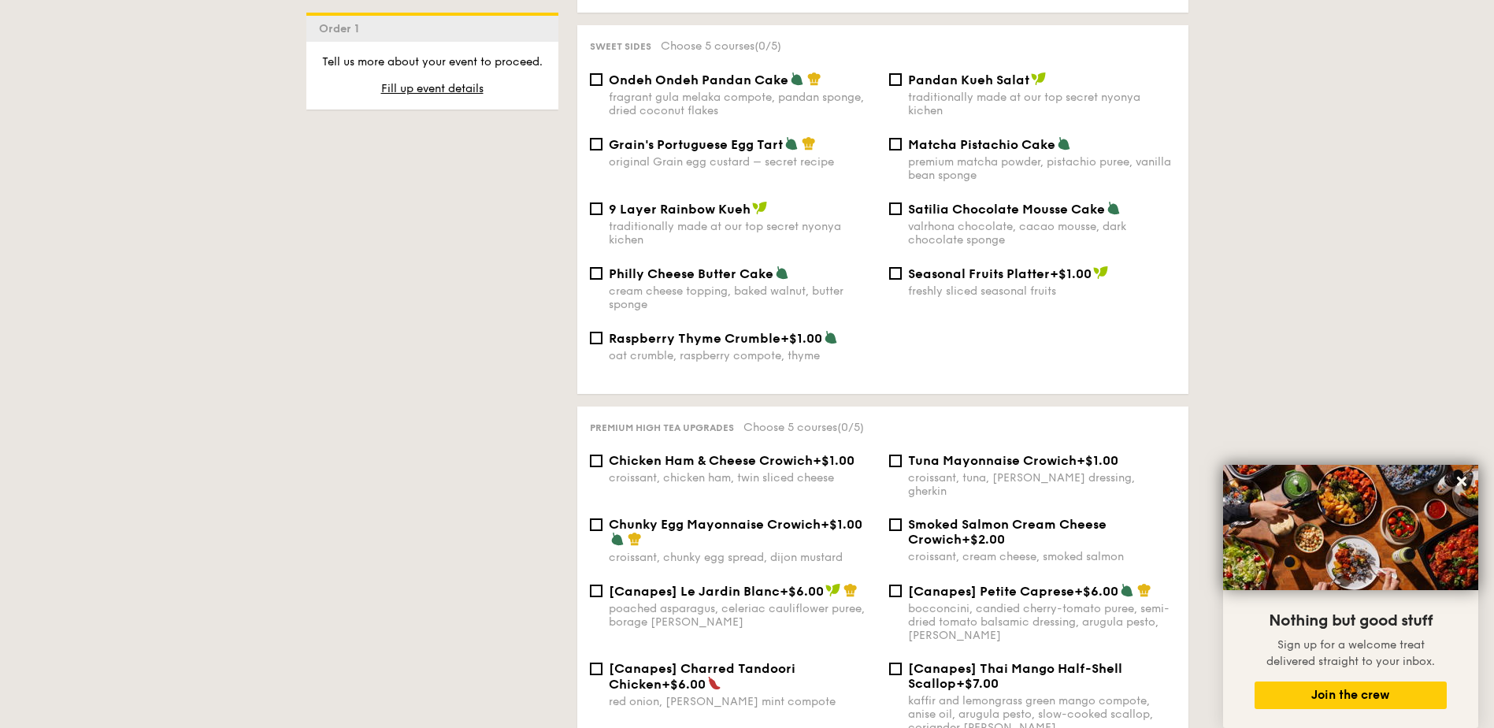
scroll to position [1811, 0]
